Goal: Transaction & Acquisition: Book appointment/travel/reservation

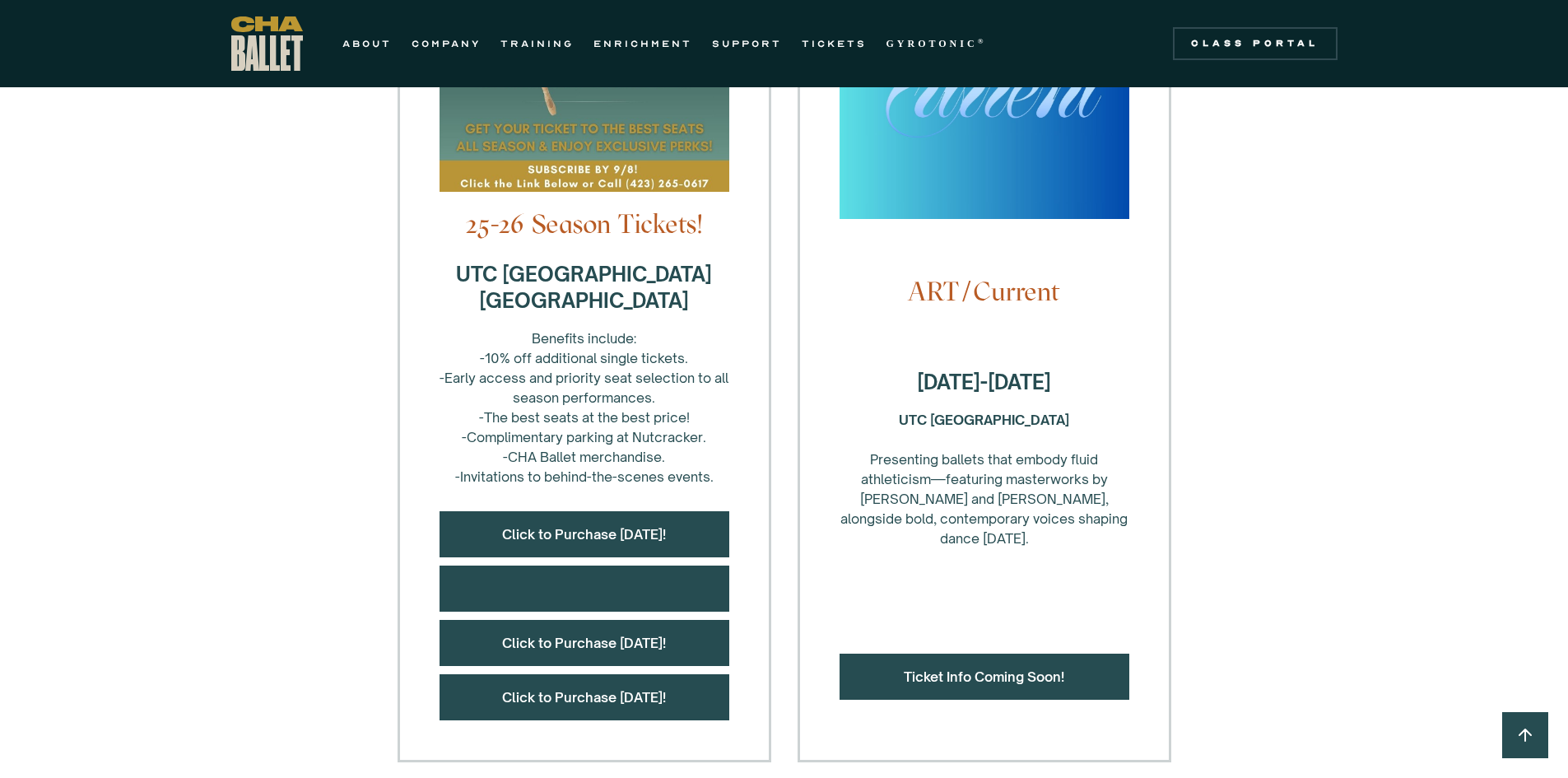
scroll to position [608, 0]
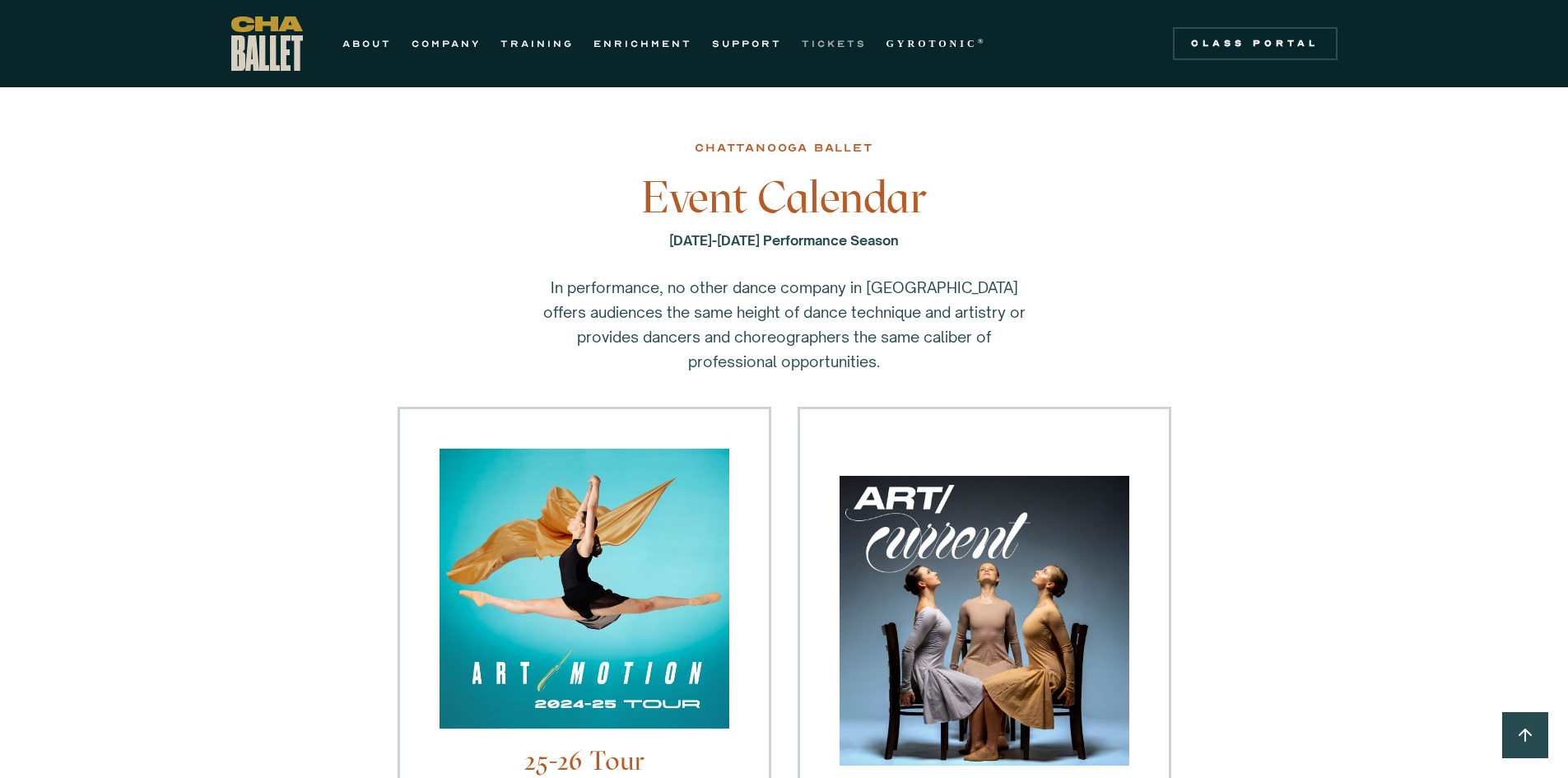
click at [834, 42] on link "TICKETS" at bounding box center [834, 44] width 65 height 20
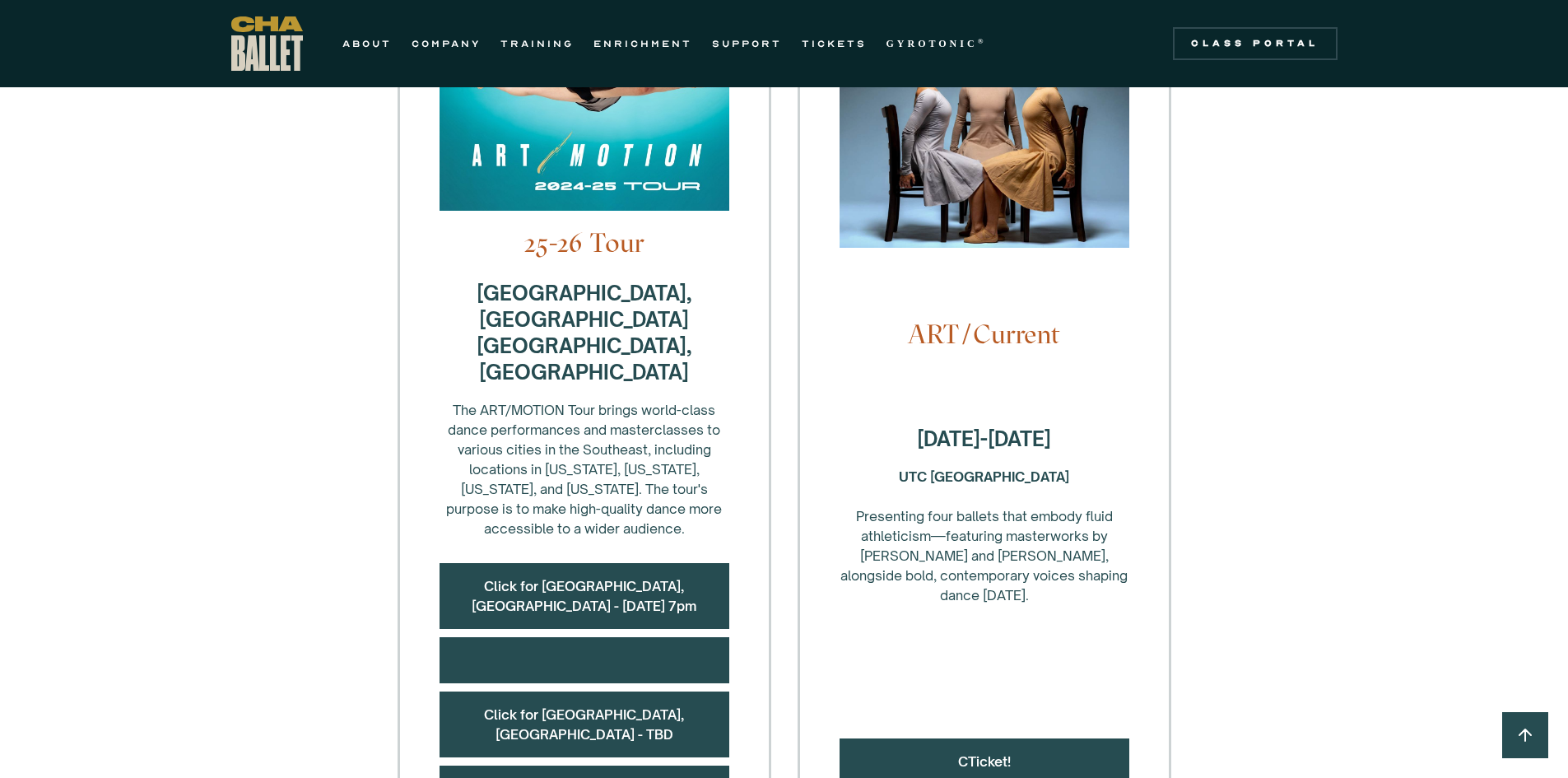
scroll to position [740, 0]
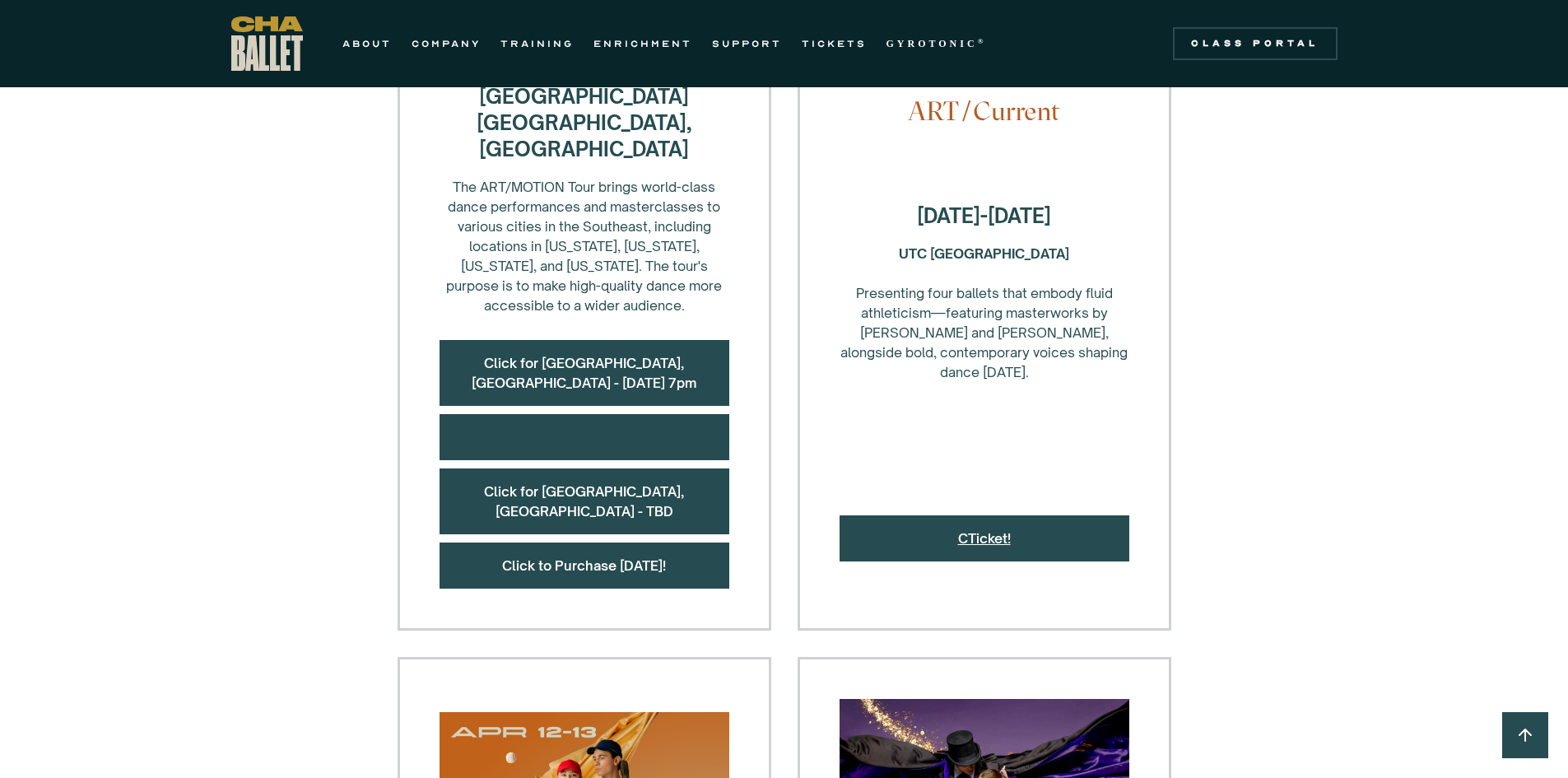
click at [981, 530] on link "CTicket!" at bounding box center [983, 538] width 52 height 16
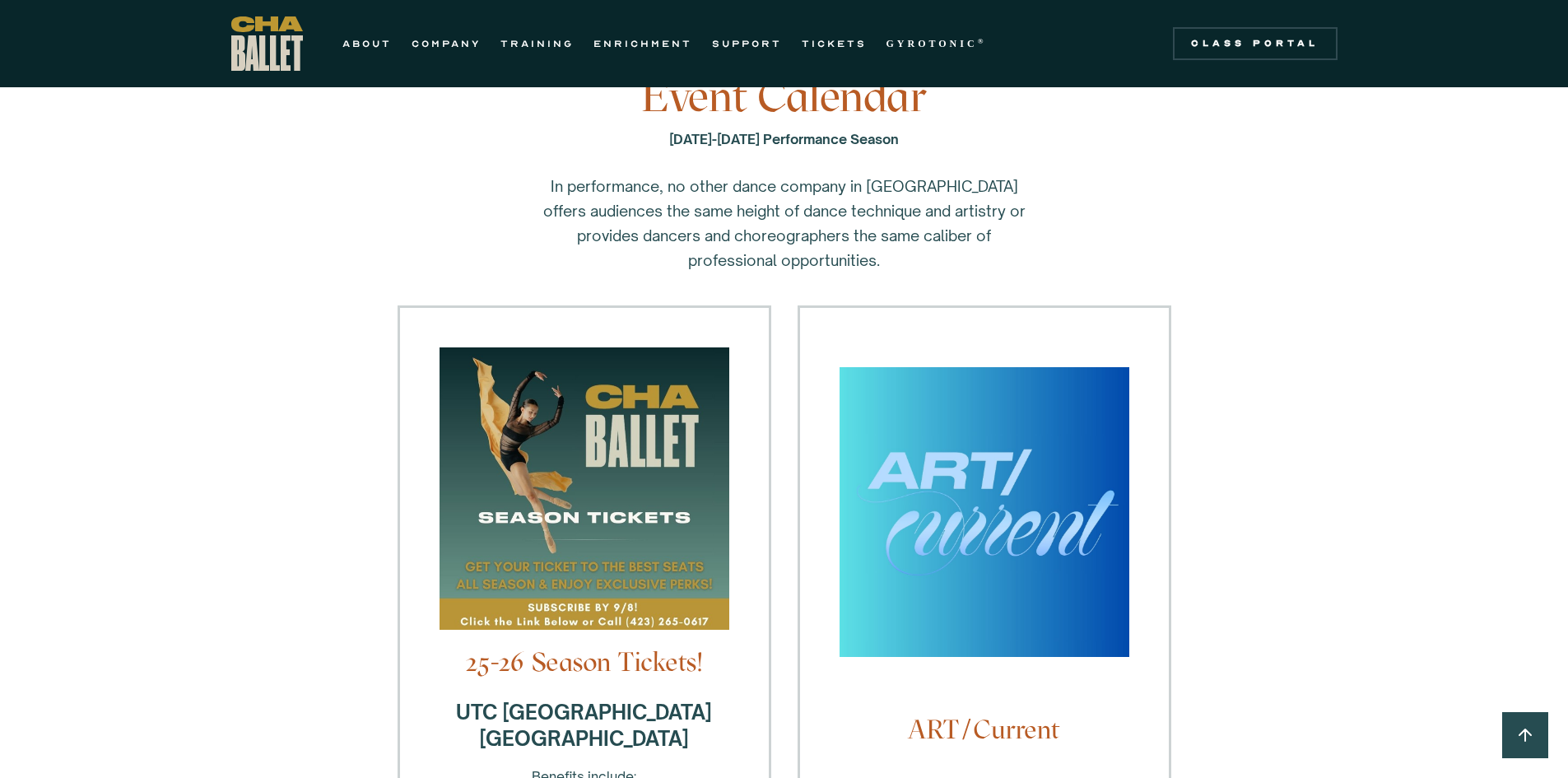
scroll to position [82, 0]
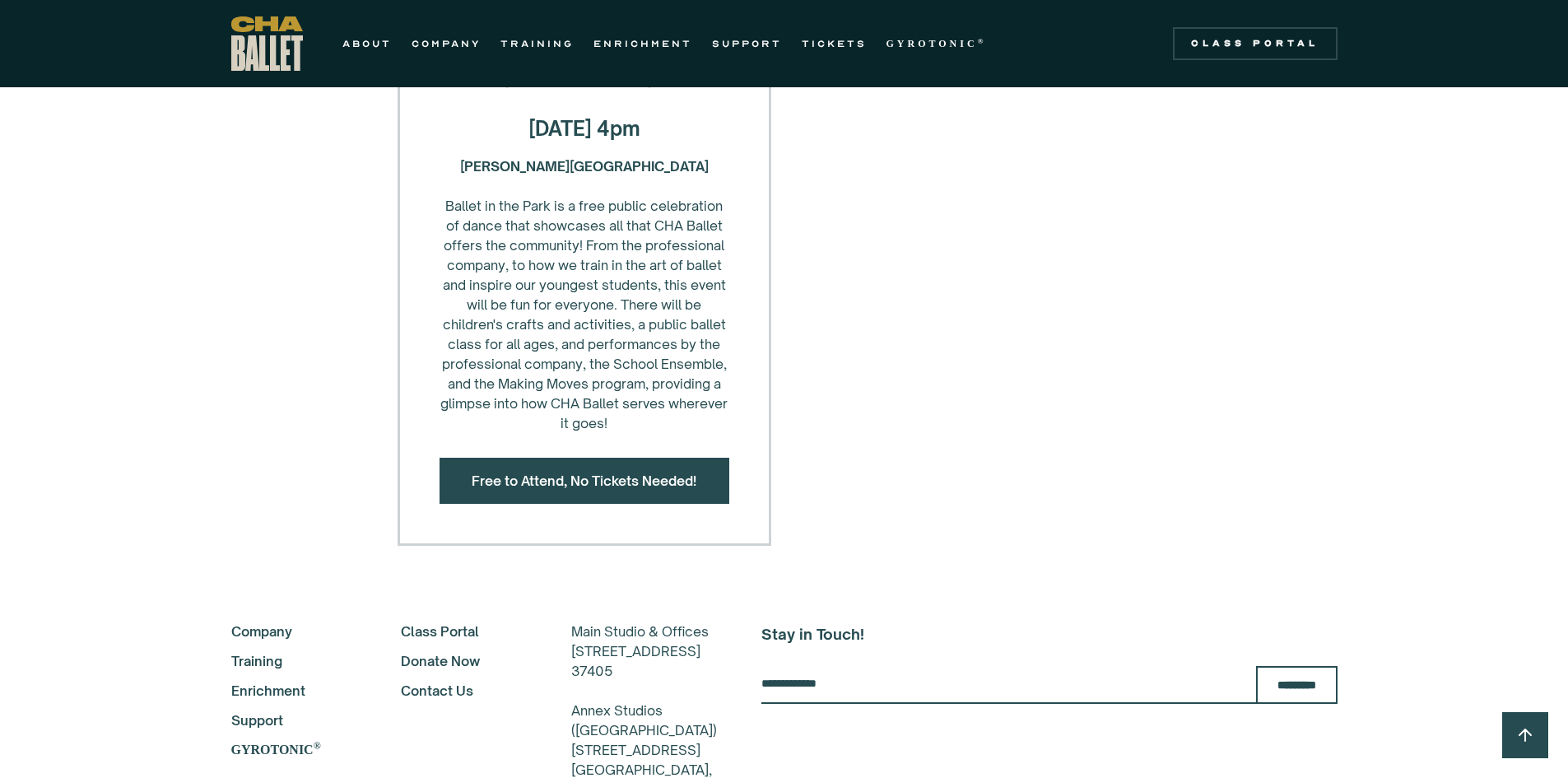
scroll to position [2798, 0]
